Goal: Task Accomplishment & Management: Use online tool/utility

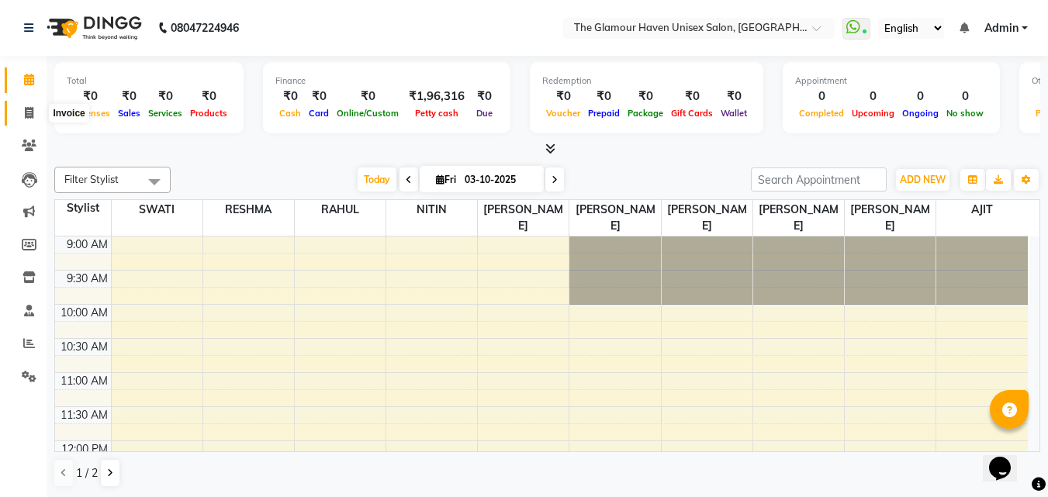
click at [28, 112] on icon at bounding box center [29, 113] width 9 height 12
select select "7124"
select select "service"
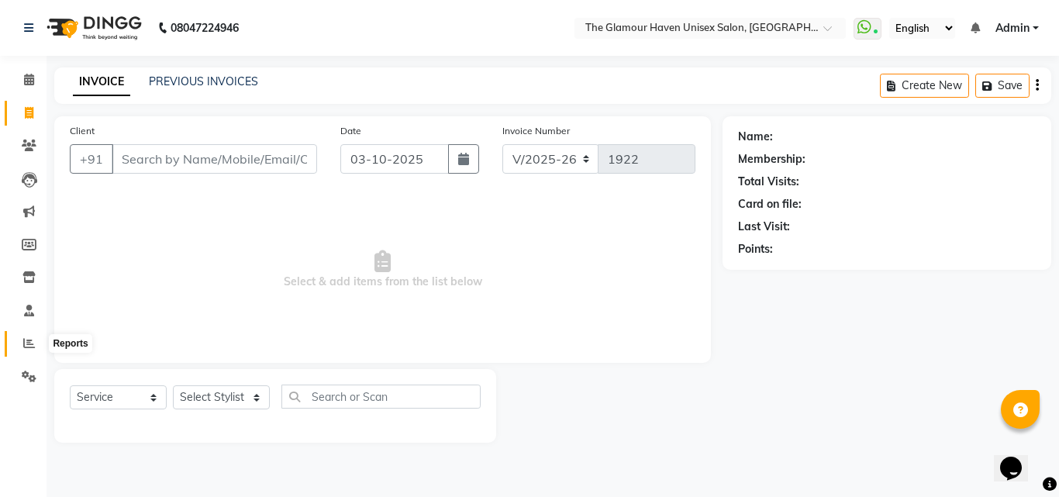
click at [24, 339] on icon at bounding box center [29, 343] width 12 height 12
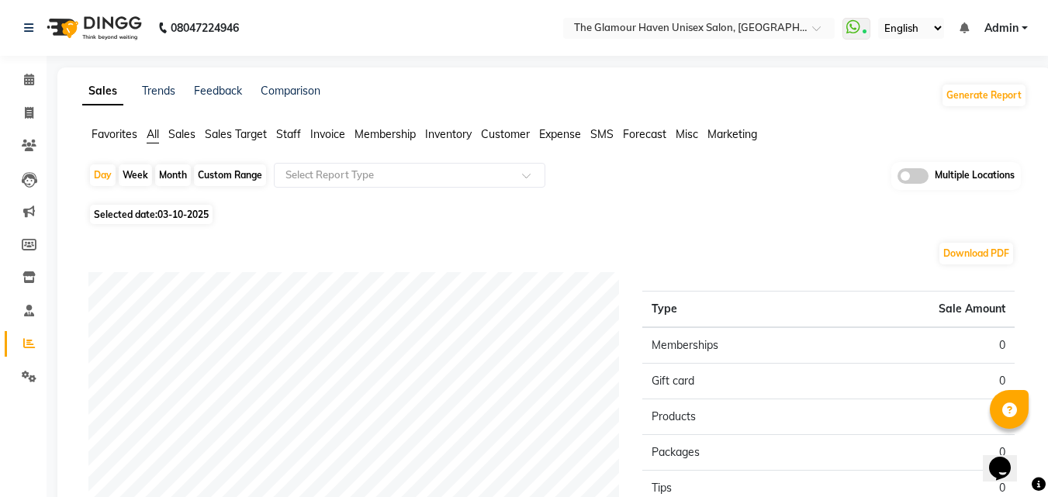
click at [183, 133] on span "Sales" at bounding box center [181, 134] width 27 height 14
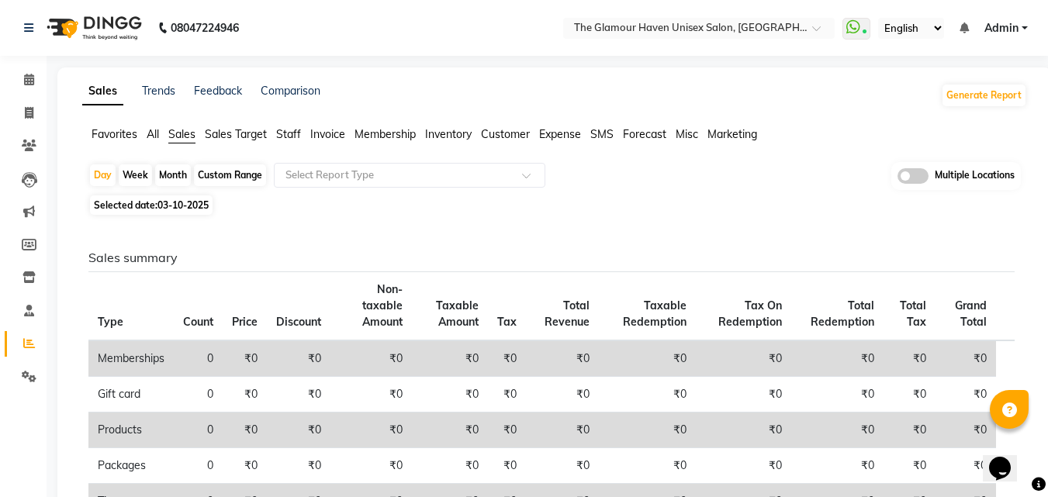
click at [195, 206] on span "03-10-2025" at bounding box center [182, 205] width 51 height 12
select select "10"
select select "2025"
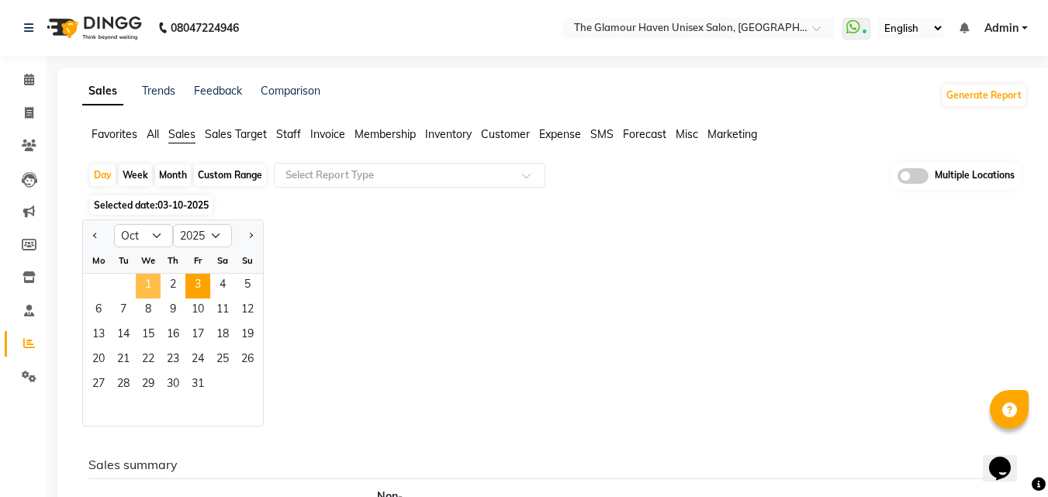
click at [152, 280] on span "1" at bounding box center [148, 286] width 25 height 25
click at [151, 280] on span "1" at bounding box center [148, 286] width 25 height 25
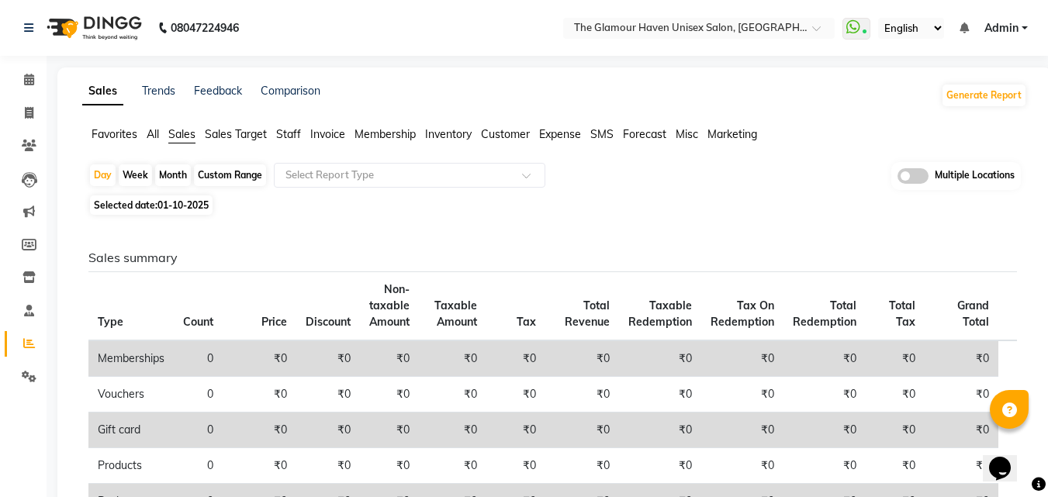
click at [150, 280] on th "Type" at bounding box center [130, 306] width 85 height 69
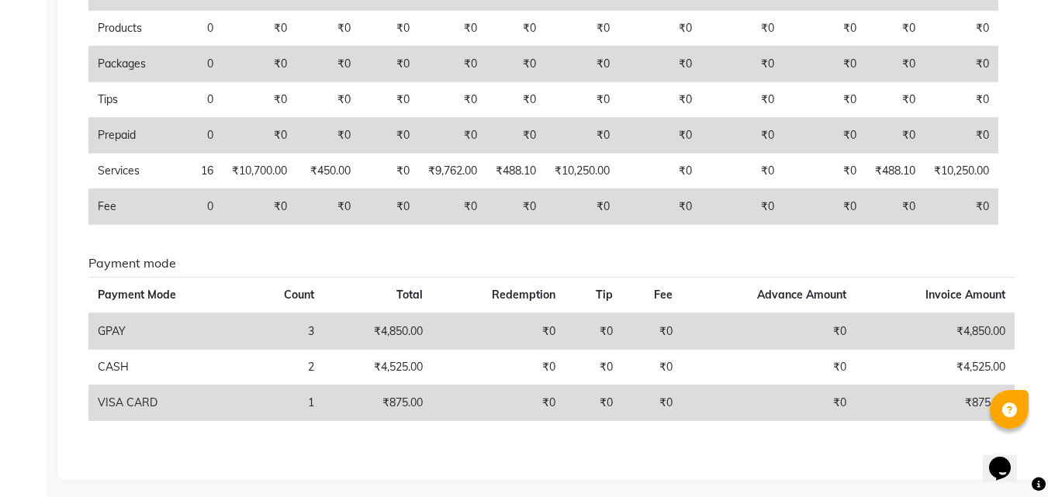
scroll to position [444, 0]
